Goal: Find contact information: Find contact information

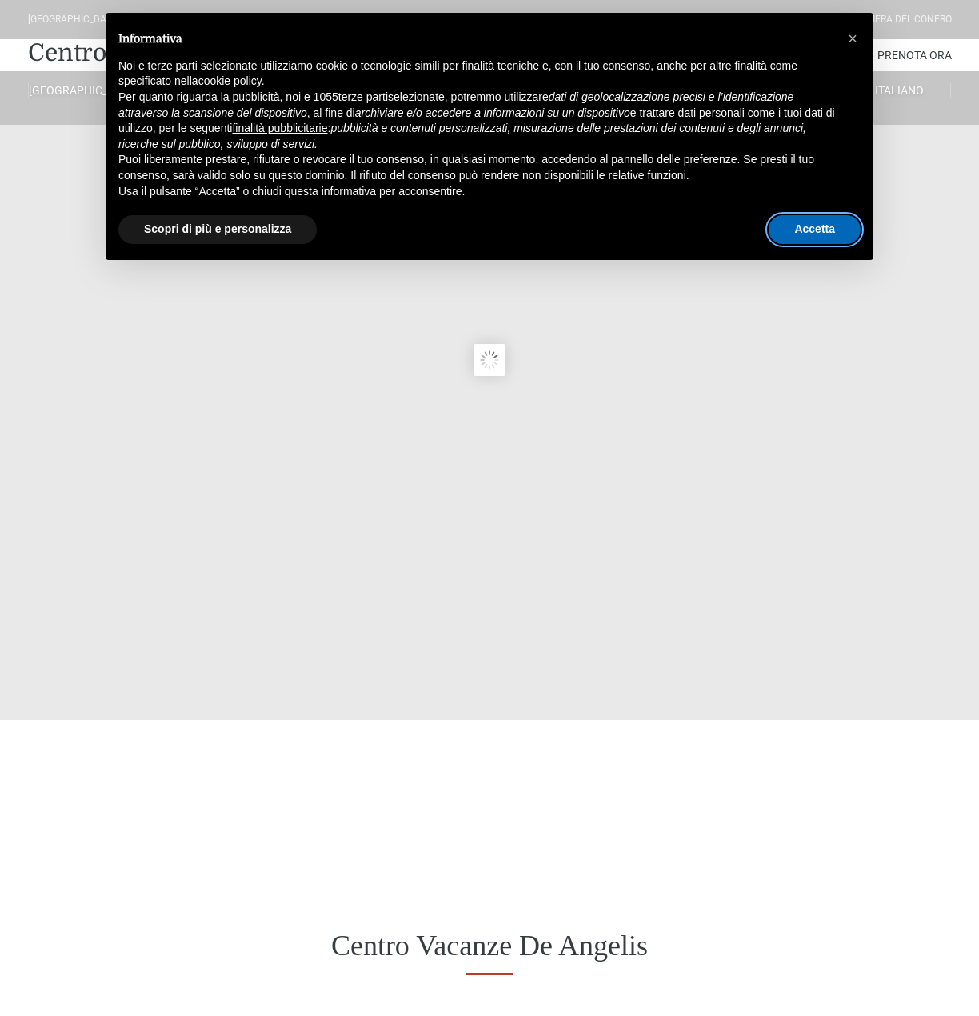
drag, startPoint x: 815, startPoint y: 239, endPoint x: 887, endPoint y: 185, distance: 90.3
click at [815, 239] on button "Accetta" at bounding box center [815, 229] width 92 height 29
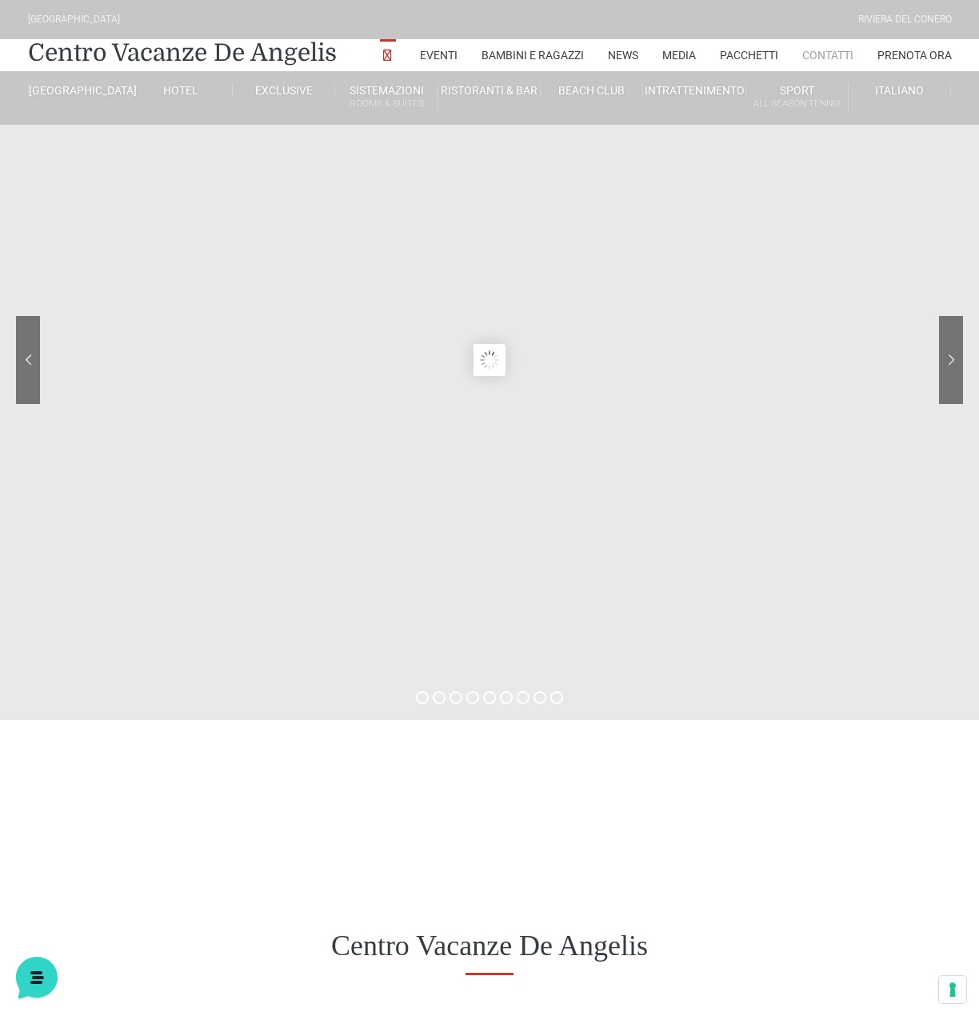
click at [825, 60] on link "Contatti" at bounding box center [828, 55] width 51 height 32
